Goal: Check status: Check status

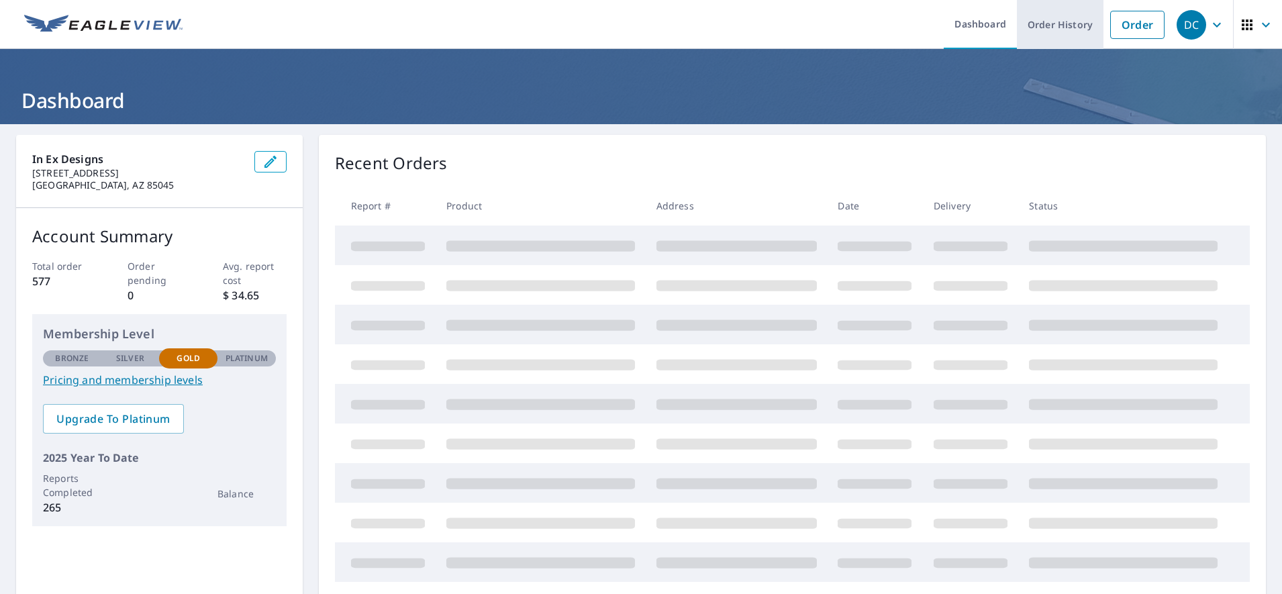
click at [1042, 28] on link "Order History" at bounding box center [1060, 24] width 87 height 49
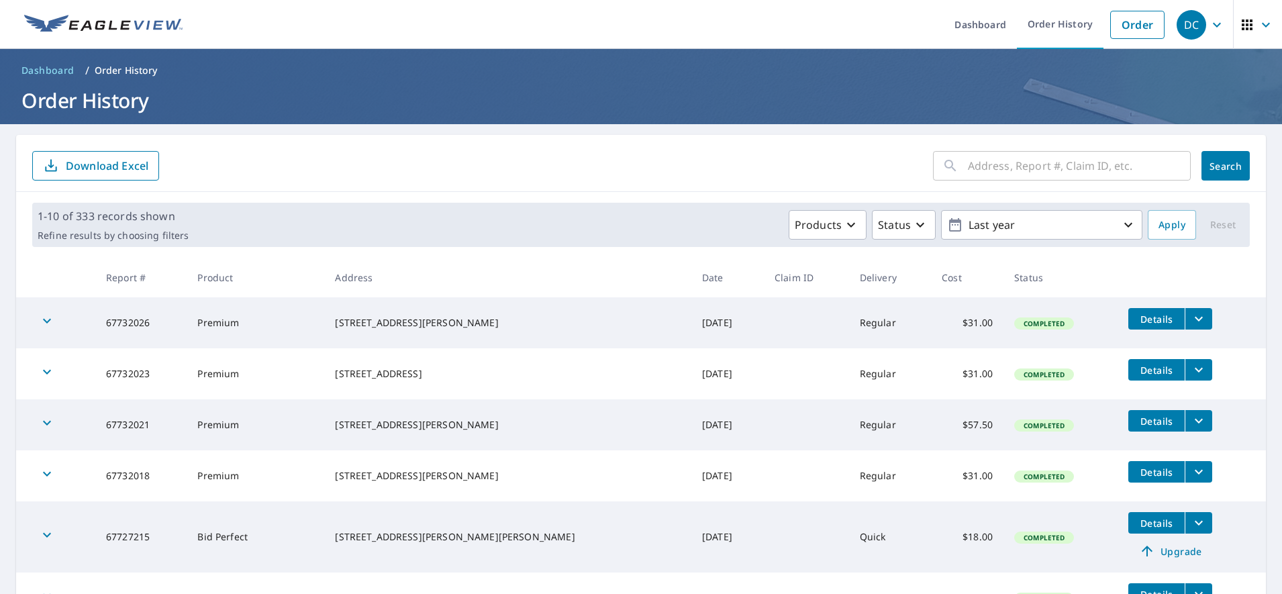
click at [1065, 176] on input "text" at bounding box center [1079, 166] width 223 height 38
paste input "66166927"
type input "66166927"
click button "Search" at bounding box center [1225, 166] width 48 height 30
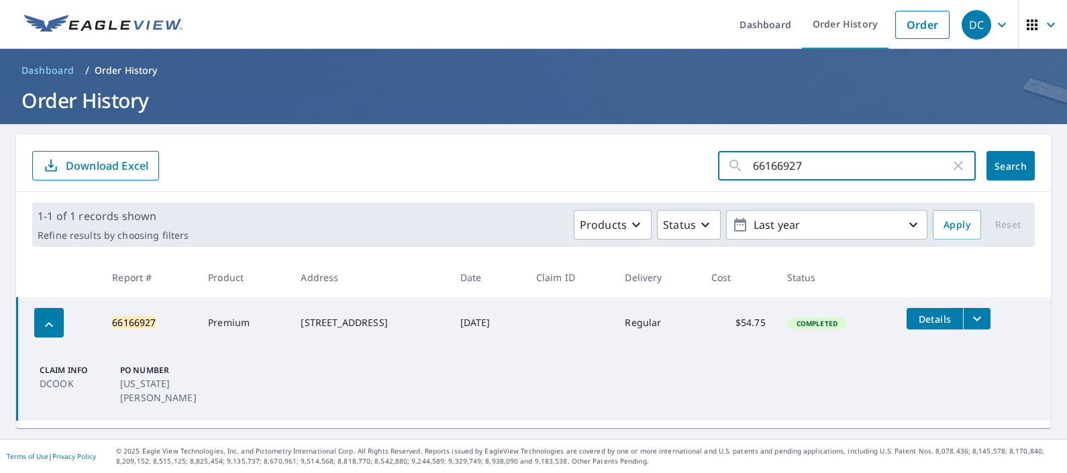
drag, startPoint x: 814, startPoint y: 164, endPoint x: 669, endPoint y: 158, distance: 145.8
click at [669, 158] on form "66166927 ​ Search Download Excel" at bounding box center [533, 166] width 1003 height 30
paste input "7185016"
type input "67185016"
click button "Search" at bounding box center [1011, 166] width 48 height 30
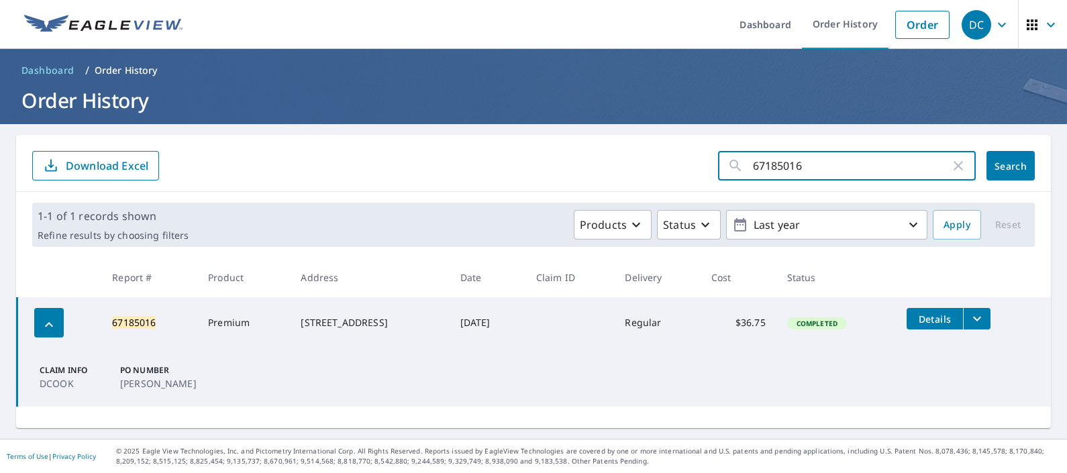
drag, startPoint x: 761, startPoint y: 167, endPoint x: 707, endPoint y: 166, distance: 53.7
click at [718, 166] on div "67185016 ​" at bounding box center [847, 166] width 258 height 30
paste input "6594600"
type input "66594600"
click button "Search" at bounding box center [1011, 166] width 48 height 30
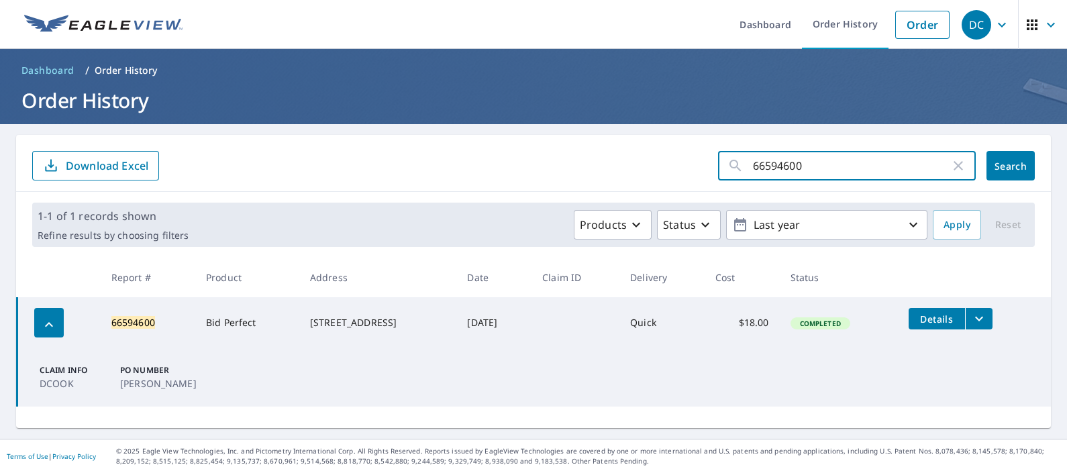
drag, startPoint x: 767, startPoint y: 171, endPoint x: 658, endPoint y: 170, distance: 108.7
click at [658, 170] on form "66594600 ​ Search Download Excel" at bounding box center [533, 166] width 1003 height 30
paste input "735364"
type input "67353640"
click button "Search" at bounding box center [1011, 166] width 48 height 30
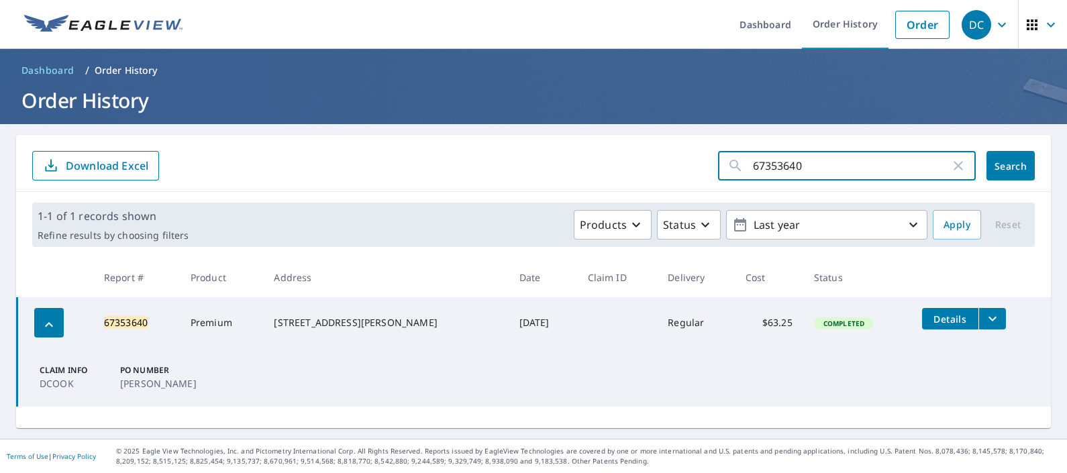
drag, startPoint x: 738, startPoint y: 160, endPoint x: 691, endPoint y: 156, distance: 47.9
click at [691, 156] on form "67353640 ​ Search Download Excel" at bounding box center [533, 166] width 1003 height 30
paste input "6907805"
type input "66907805"
click button "Search" at bounding box center [1011, 166] width 48 height 30
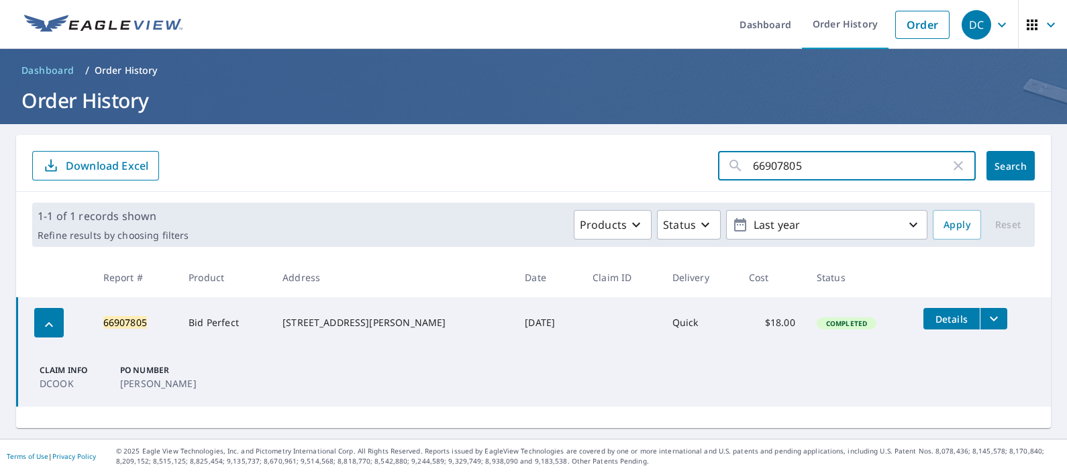
drag, startPoint x: 789, startPoint y: 170, endPoint x: 683, endPoint y: 156, distance: 106.3
click at [683, 156] on form "66907805 ​ Search Download Excel" at bounding box center [533, 166] width 1003 height 30
paste input "7151394"
type input "67151394"
click button "Search" at bounding box center [1011, 166] width 48 height 30
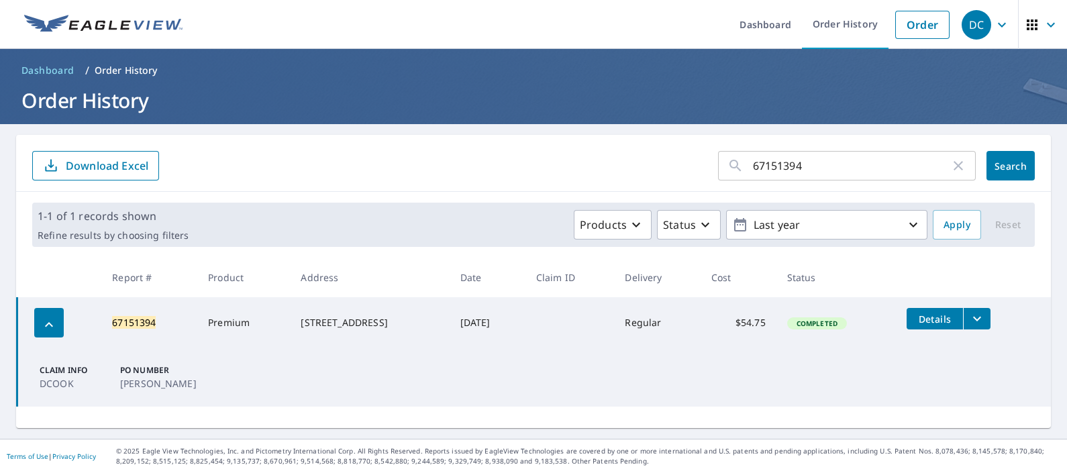
click at [282, 193] on div "1-1 of 1 records shown Refine results by choosing filters Products Status Last …" at bounding box center [533, 225] width 1035 height 66
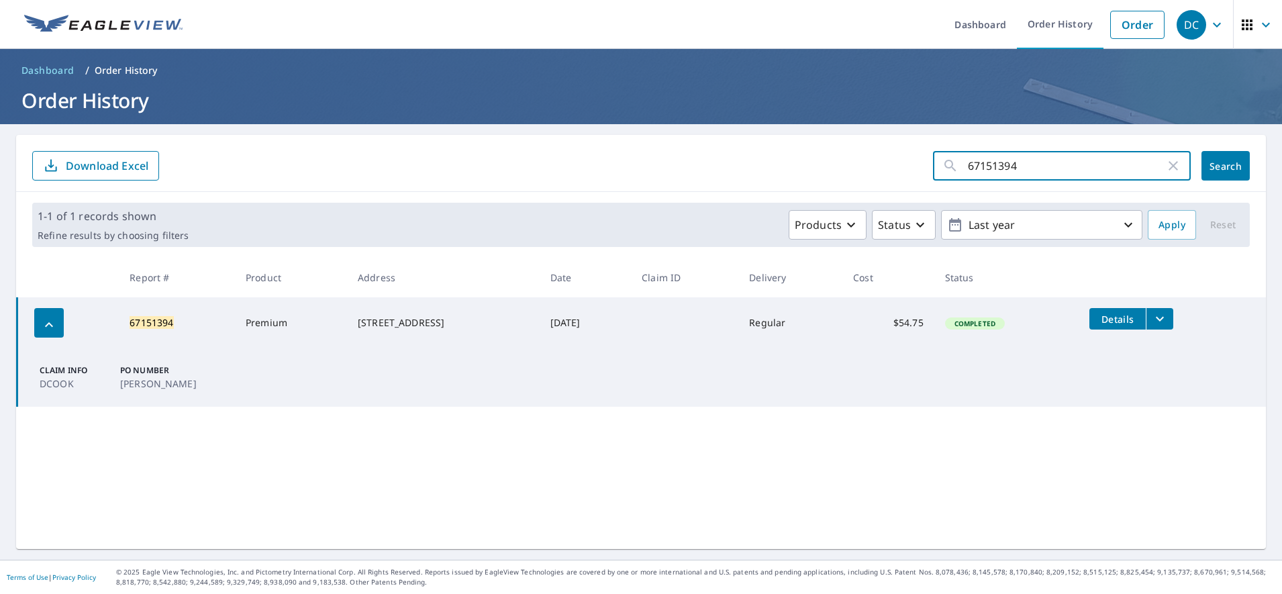
drag, startPoint x: 991, startPoint y: 164, endPoint x: 948, endPoint y: 158, distance: 44.0
click at [948, 158] on div "67151394 ​" at bounding box center [1062, 166] width 258 height 30
paste input "423587"
type input "67423587"
click button "Search" at bounding box center [1225, 166] width 48 height 30
